Goal: Task Accomplishment & Management: Manage account settings

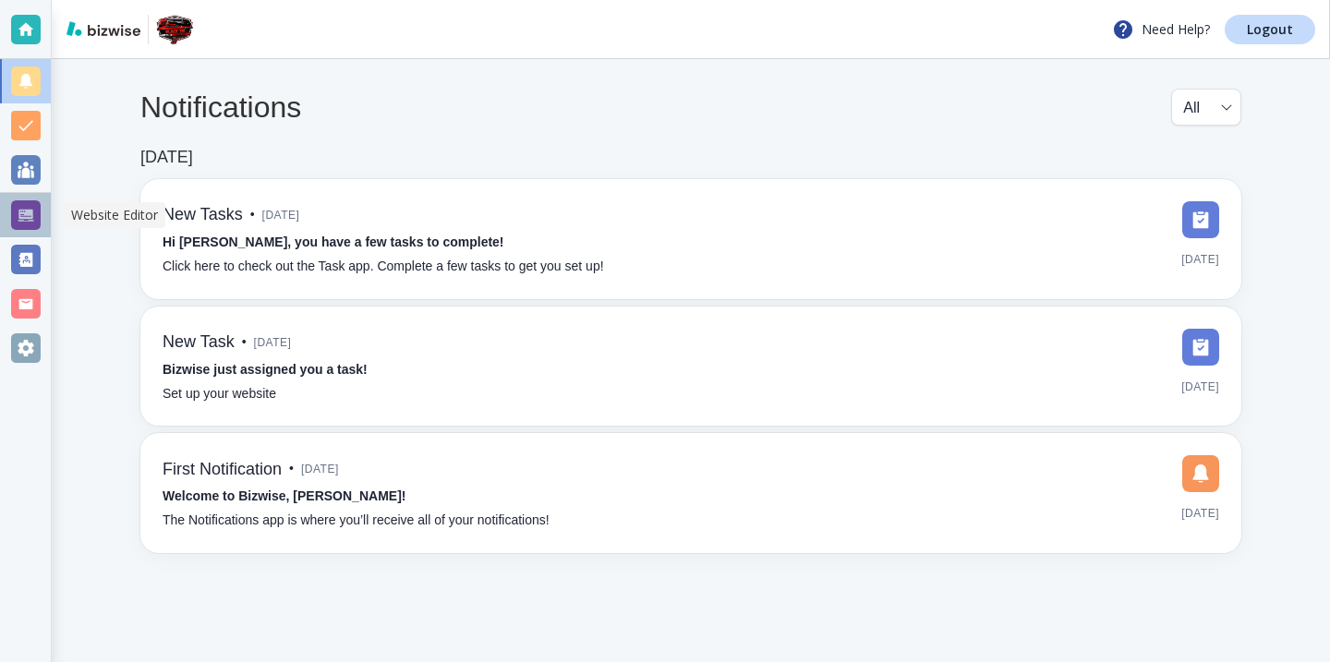
click at [40, 196] on div at bounding box center [25, 215] width 51 height 44
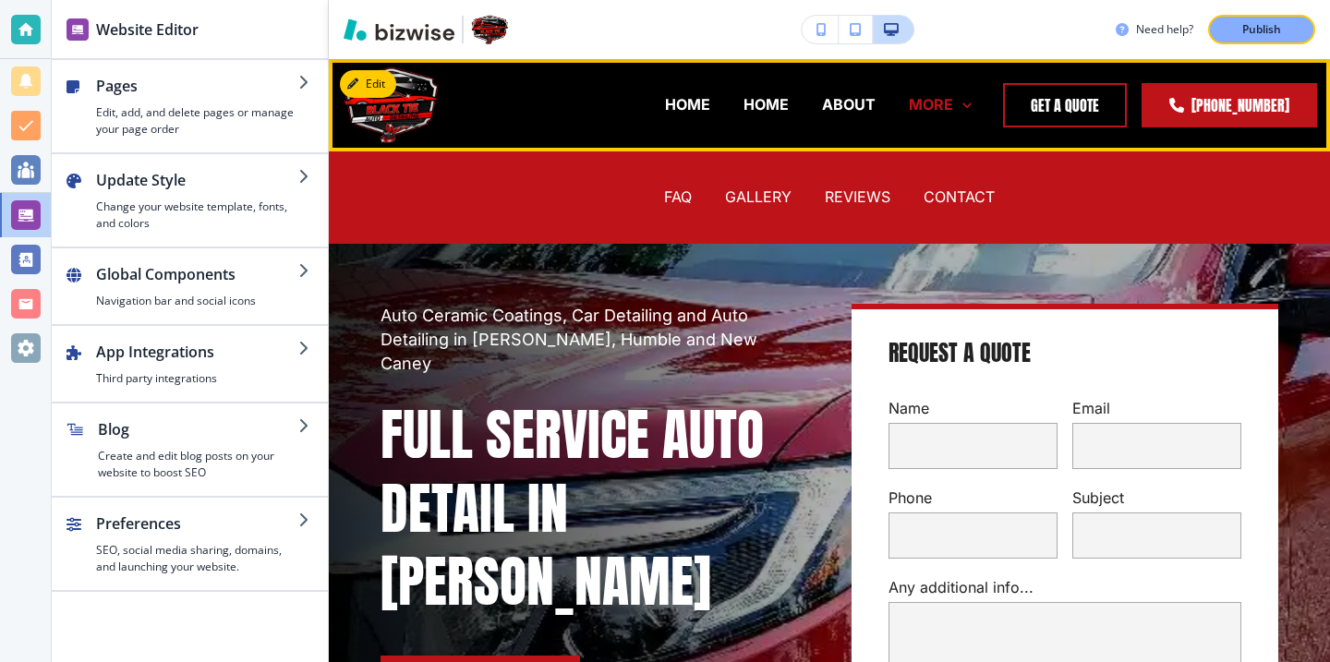
click at [946, 96] on p "MORE" at bounding box center [931, 104] width 44 height 21
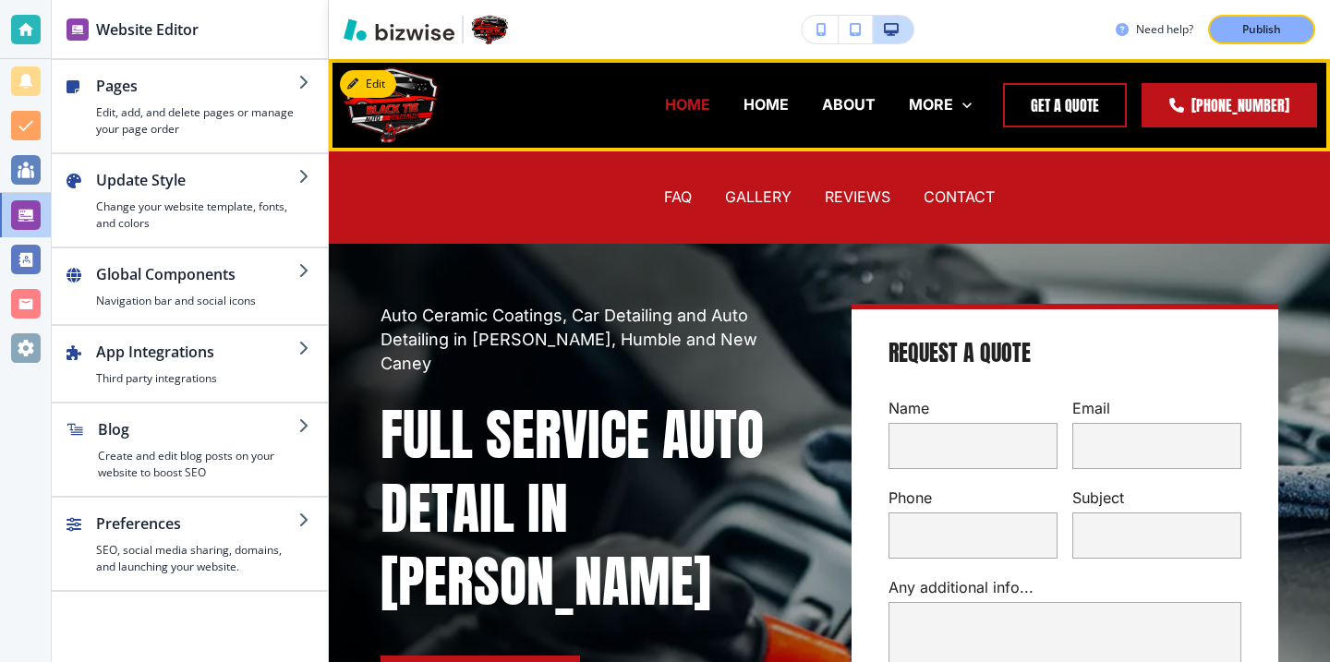
click at [665, 114] on p "HOME" at bounding box center [687, 104] width 45 height 21
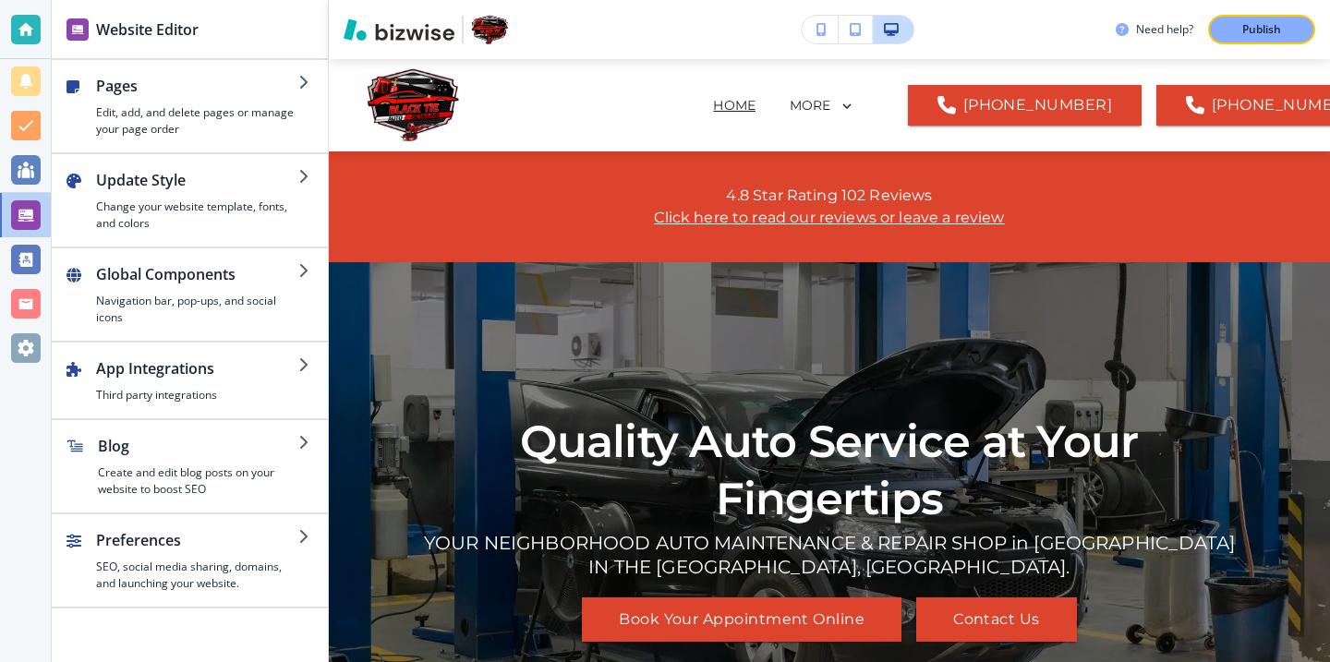
click at [36, 28] on div at bounding box center [26, 30] width 30 height 30
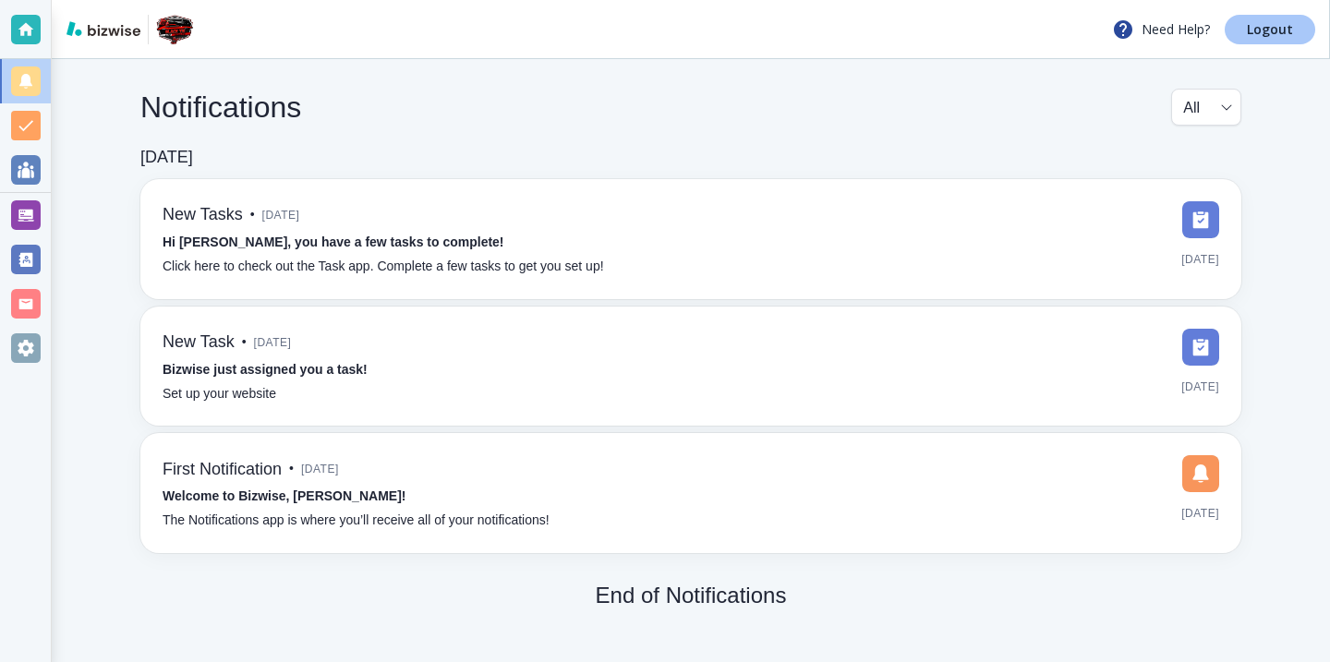
click at [1270, 30] on p "Logout" at bounding box center [1270, 29] width 46 height 13
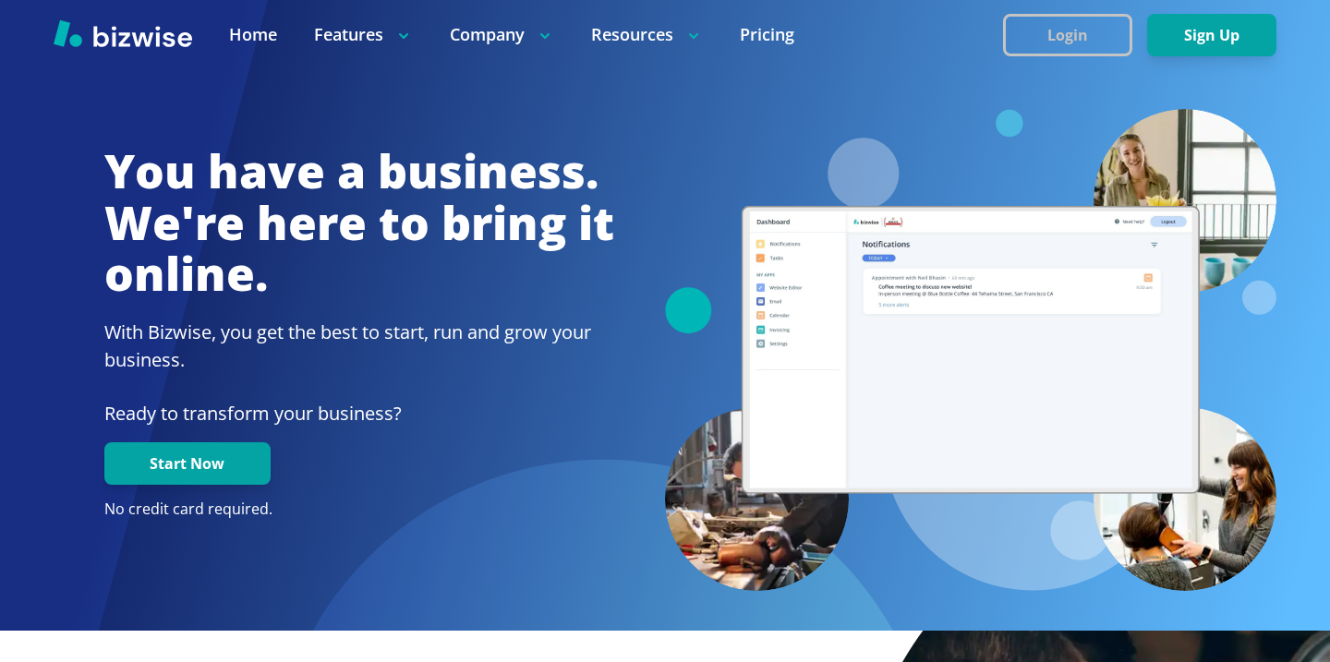
click at [1038, 34] on button "Login" at bounding box center [1067, 35] width 129 height 43
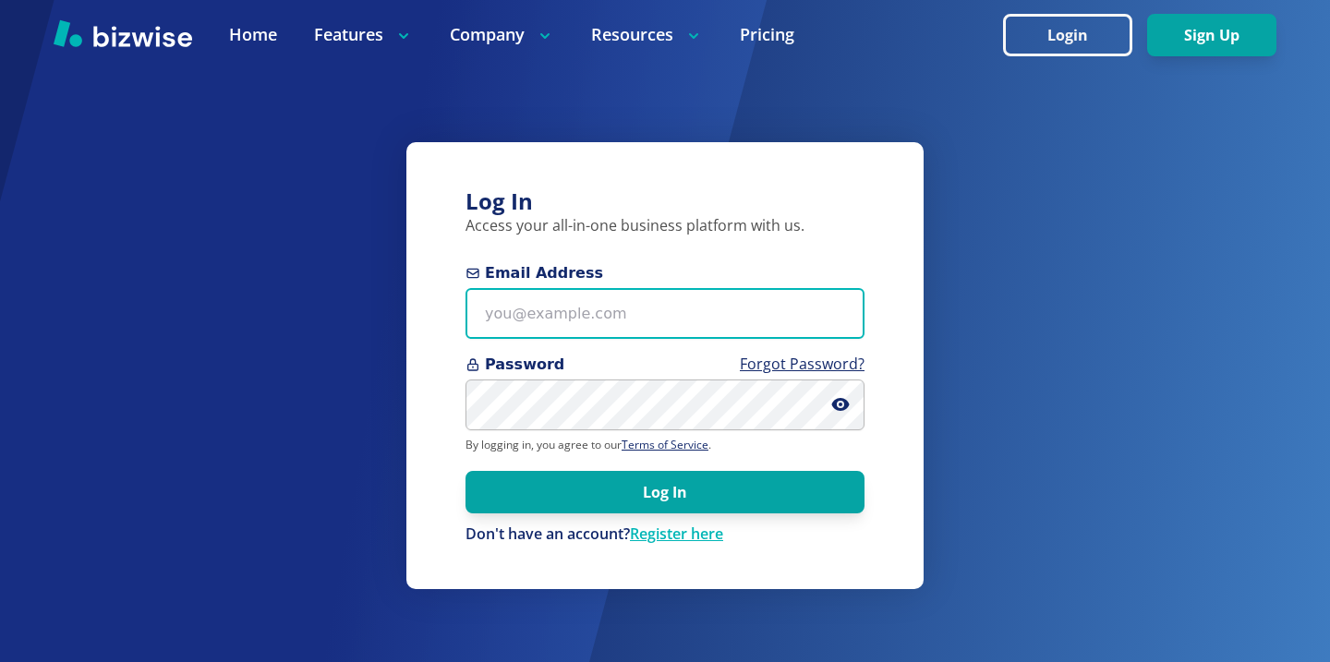
click at [689, 298] on input "Email Address" at bounding box center [665, 313] width 399 height 51
click at [563, 316] on input "Email Address" at bounding box center [665, 313] width 399 height 51
paste input "[EMAIL_ADDRESS][DOMAIN_NAME]"
type input "[EMAIL_ADDRESS][DOMAIN_NAME]"
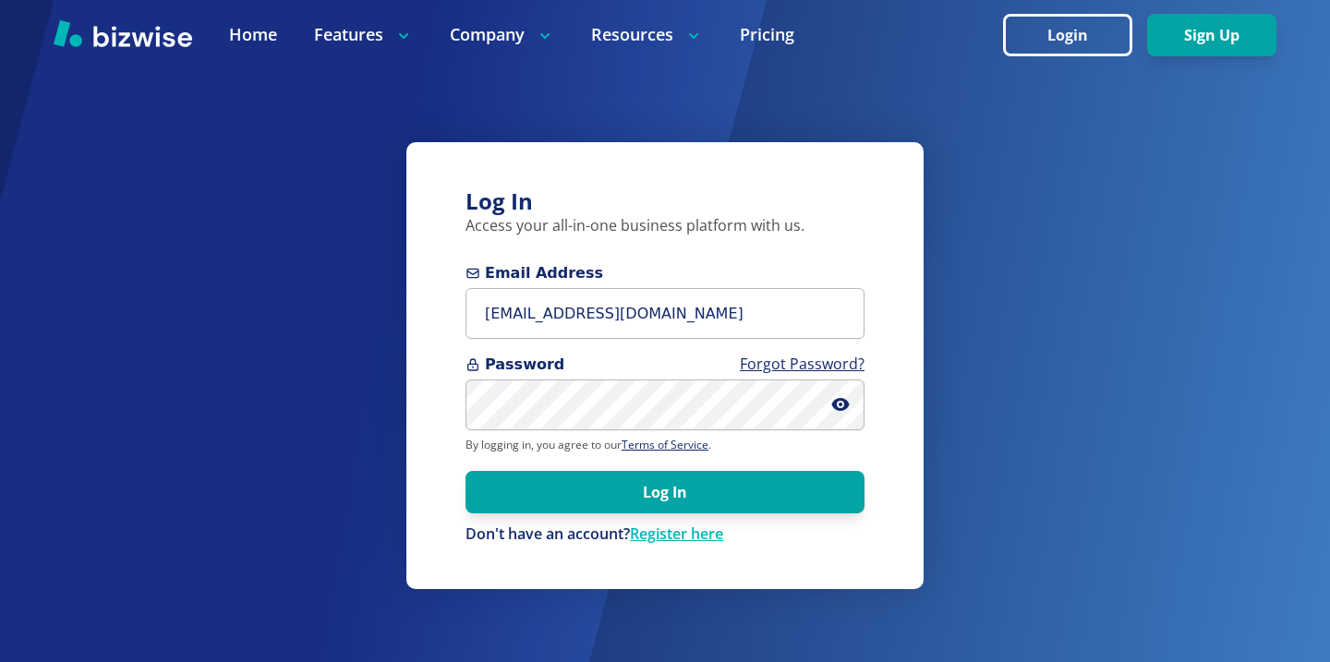
click at [736, 514] on form "Email Address [EMAIL_ADDRESS][DOMAIN_NAME] Password Forgot Password? By logging…" at bounding box center [665, 403] width 399 height 283
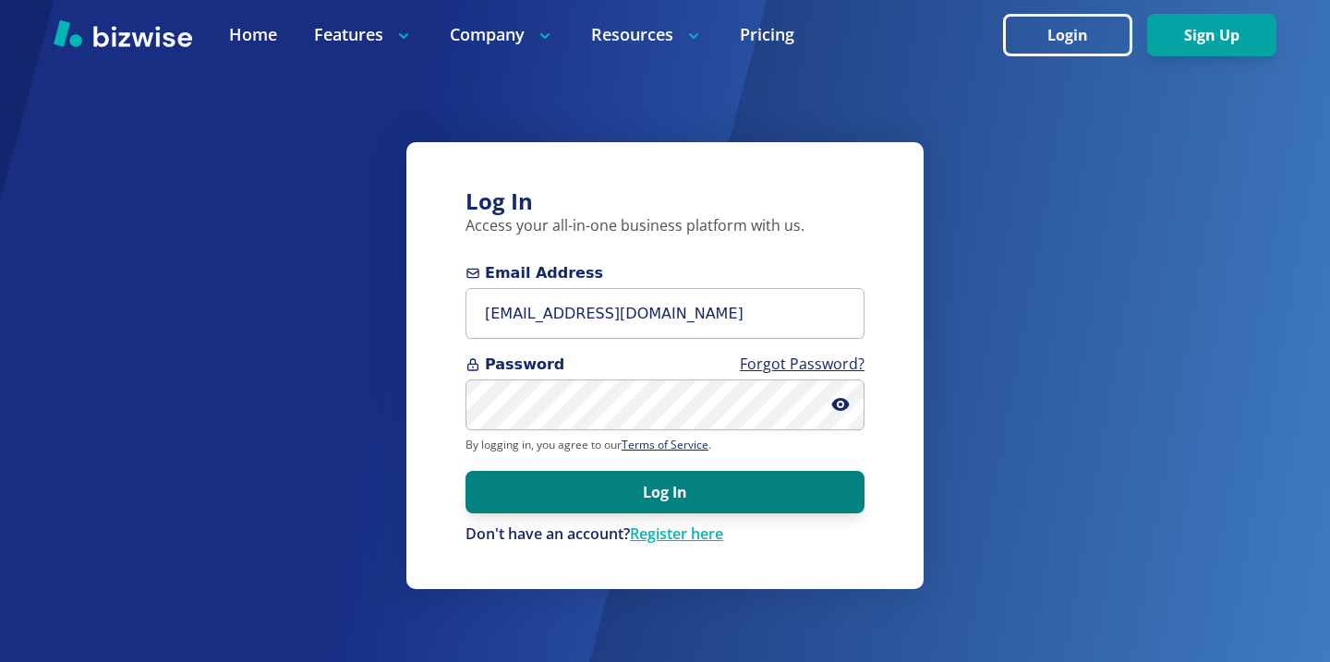
click at [754, 502] on button "Log In" at bounding box center [665, 492] width 399 height 43
